Goal: Entertainment & Leisure: Consume media (video, audio)

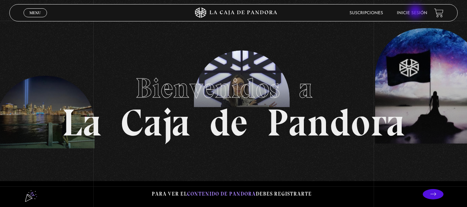
click at [416, 12] on link "Inicie sesión" at bounding box center [412, 13] width 30 height 4
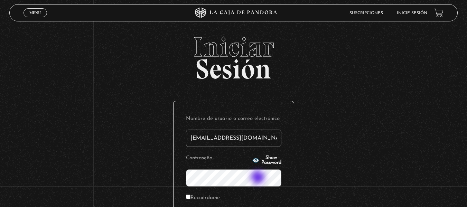
type input "jarango1013@gmail.com"
click at [261, 161] on span "Show Password" at bounding box center [271, 161] width 20 height 10
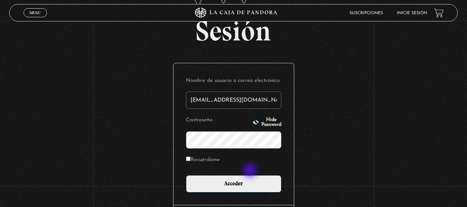
scroll to position [38, 0]
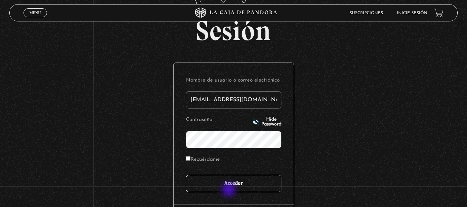
click at [230, 191] on input "Acceder" at bounding box center [233, 183] width 95 height 17
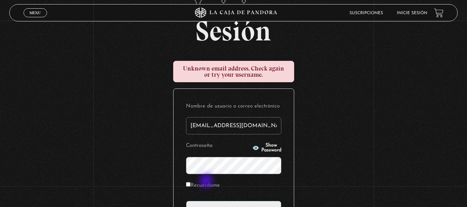
scroll to position [38, 0]
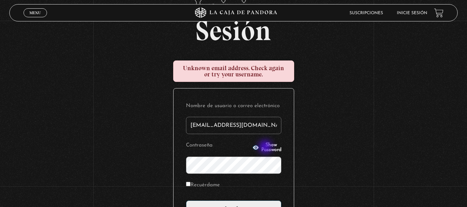
click at [266, 148] on span "Show Password" at bounding box center [271, 148] width 20 height 10
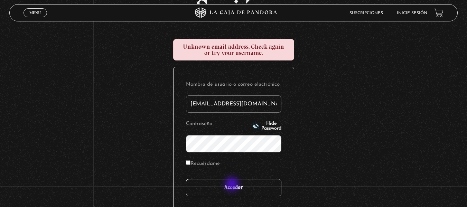
click at [233, 185] on input "Acceder" at bounding box center [233, 187] width 95 height 17
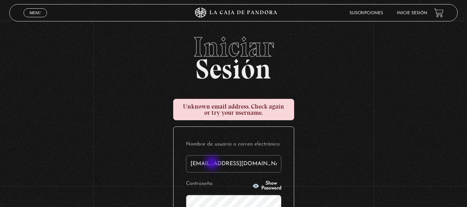
click at [213, 164] on input "jarango1013@gmail.com" at bounding box center [233, 163] width 95 height 17
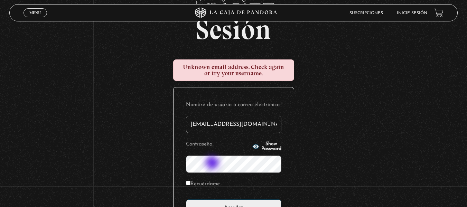
scroll to position [40, 0]
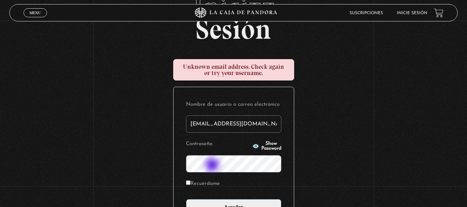
type input "[EMAIL_ADDRESS][DOMAIN_NAME]"
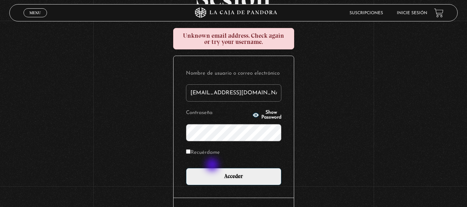
scroll to position [71, 0]
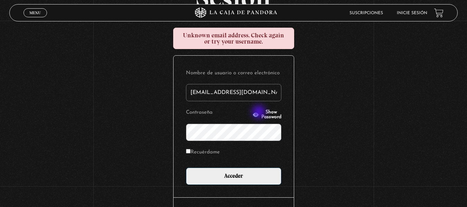
click at [261, 113] on span "Show Password" at bounding box center [271, 115] width 20 height 10
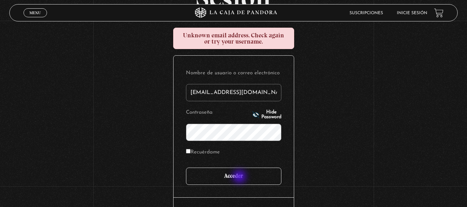
click at [240, 177] on input "Acceder" at bounding box center [233, 176] width 95 height 17
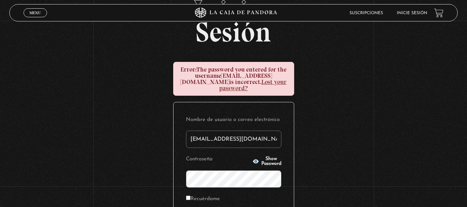
scroll to position [38, 0]
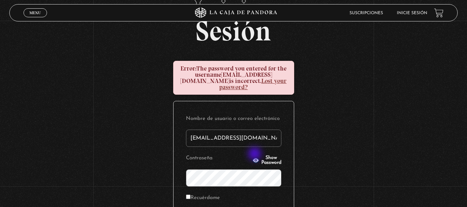
click at [261, 156] on span "Show Password" at bounding box center [271, 161] width 20 height 10
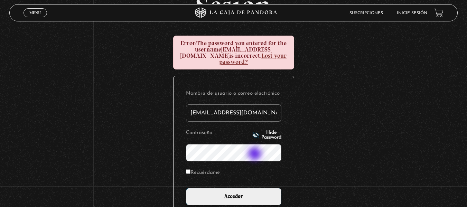
scroll to position [64, 0]
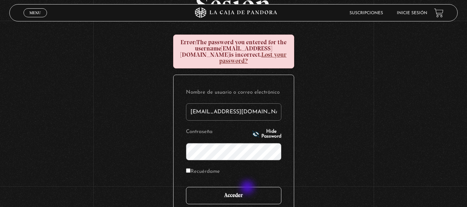
click at [248, 188] on input "Acceder" at bounding box center [233, 195] width 95 height 17
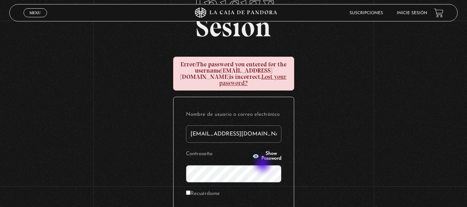
scroll to position [43, 0]
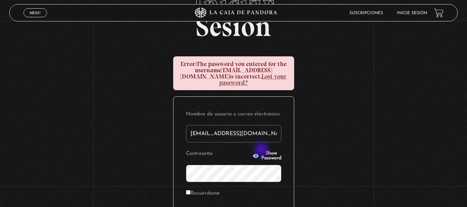
click at [262, 151] on span "Show Password" at bounding box center [271, 156] width 20 height 10
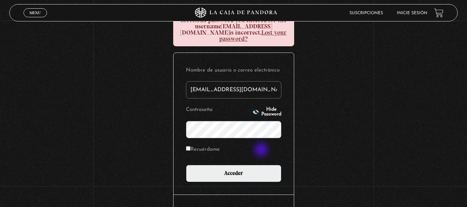
scroll to position [87, 0]
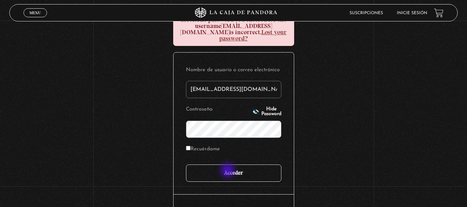
click at [229, 171] on input "Acceder" at bounding box center [233, 173] width 95 height 17
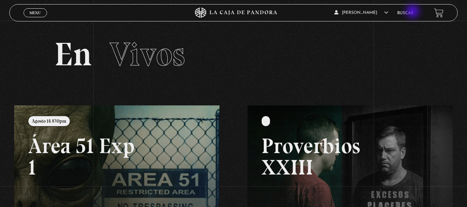
click at [414, 12] on link "Buscar" at bounding box center [405, 13] width 16 height 4
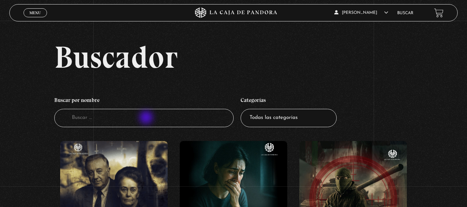
click at [147, 118] on input "Buscador" at bounding box center [143, 118] width 179 height 18
type input "lil"
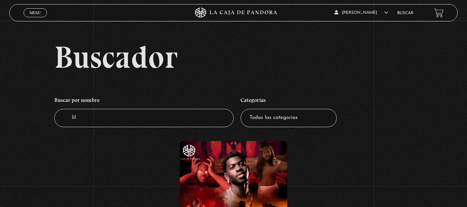
scroll to position [77, 0]
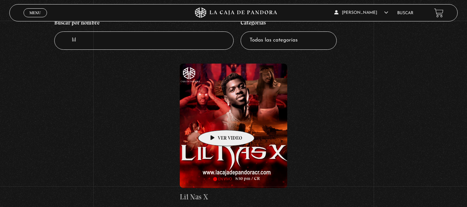
click at [215, 120] on figure at bounding box center [234, 126] width 108 height 124
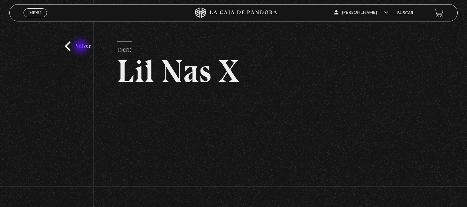
click at [81, 47] on link "Volver" at bounding box center [78, 45] width 26 height 9
click at [67, 47] on link "Volver" at bounding box center [78, 45] width 26 height 9
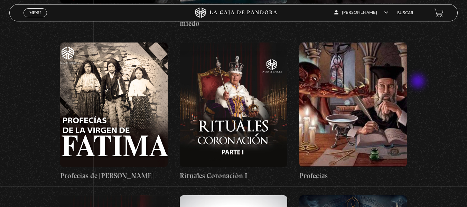
scroll to position [8332, 0]
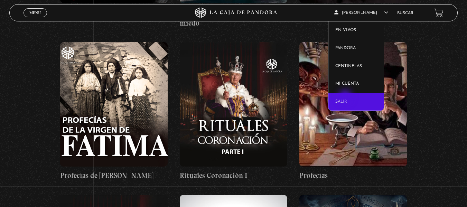
click at [346, 98] on link "Salir" at bounding box center [356, 102] width 55 height 18
